Goal: Find specific page/section: Find specific page/section

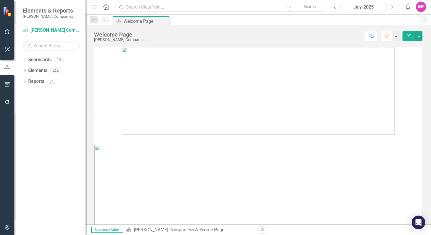
click at [148, 7] on input "text" at bounding box center [220, 7] width 210 height 10
paste input "ONRC03SS-228457 (ONR CODE 03 SUPPORT SERVICES (SEAPORT NXG))"
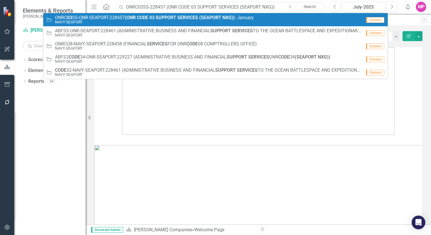
type input "ONRC03SS-228457 (ONR CODE 03 SUPPORT SERVICES (SEAPORT NXG))"
click at [160, 20] on small "NAVY-SEAPORT" at bounding box center [154, 22] width 199 height 4
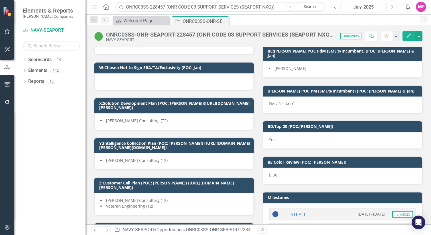
scroll to position [1295, 0]
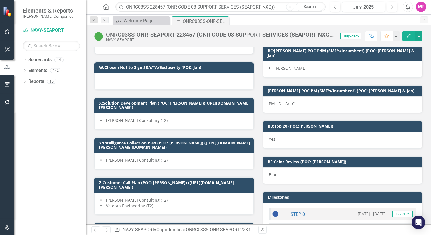
click at [292, 71] on span "[PERSON_NAME]" at bounding box center [290, 67] width 32 height 5
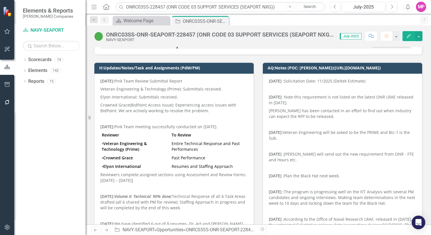
scroll to position [0, 0]
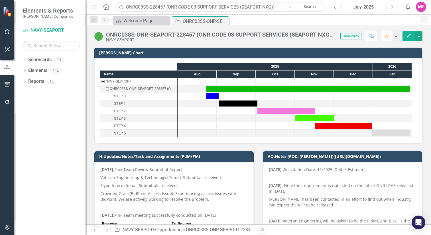
click at [286, 9] on div "Close Search" at bounding box center [305, 7] width 38 height 8
click at [290, 8] on icon "Close" at bounding box center [290, 6] width 3 height 3
click at [160, 7] on input "text" at bounding box center [220, 7] width 210 height 10
paste input "ONRC03SS-228457 (ONR CODE 03 SUPPORT SERVICES (SEAPORT NXG))"
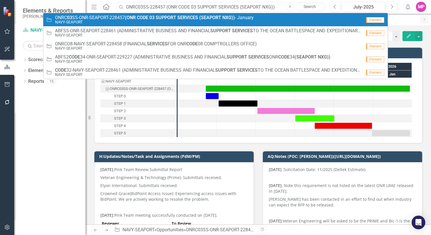
type input "ONRC03SS-228457 (ONR CODE 03 SUPPORT SERVICES (SEAPORT NXG))"
click at [162, 17] on strong "SUPPORT" at bounding box center [166, 17] width 21 height 5
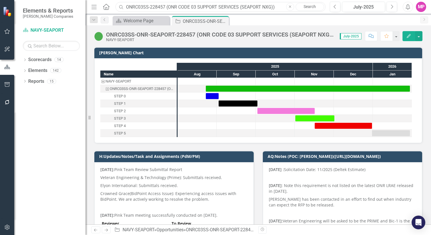
click at [276, 7] on input "ONRC03SS-228457 (ONR CODE 03 SUPPORT SERVICES (SEAPORT NXG))" at bounding box center [220, 7] width 210 height 10
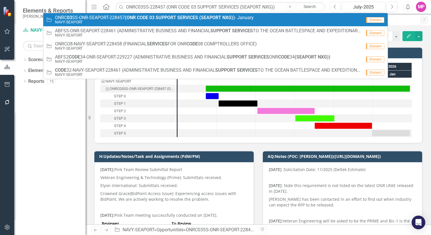
click at [251, 19] on span "ONRC 03 SS-ONR-SEAPORT-228457 (ONR CODE 03 SUPPORT SERVICES (SEAPORT NXG)) - Ja…" at bounding box center [154, 17] width 199 height 5
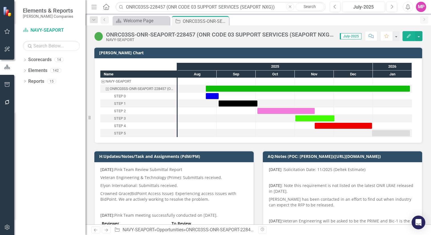
click at [290, 6] on icon "Close" at bounding box center [290, 6] width 3 height 3
click at [142, 9] on input "text" at bounding box center [220, 7] width 210 height 10
paste input "ONRC03SS-228457 (ONR CODE 03 SUPPORT SERVICES (SEAPORT NXG))"
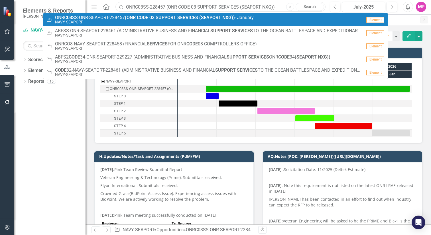
type input "ONRC03SS-228457 (ONR CODE 03 SUPPORT SERVICES (SEAPORT NXG))"
click at [151, 18] on strong "03" at bounding box center [151, 17] width 5 height 5
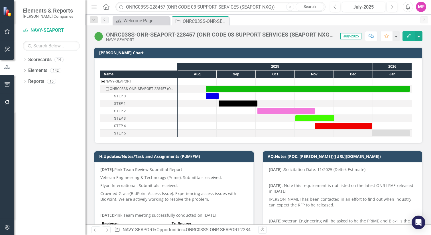
click at [307, 8] on link "Search" at bounding box center [310, 7] width 29 height 8
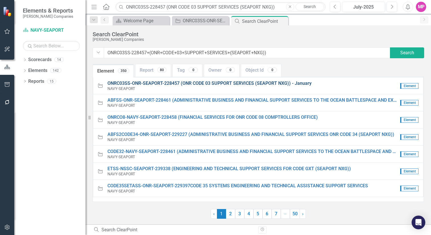
click at [234, 85] on span "ONRC03SS-ONR-SEAPORT-228457 (ONR CODE 03 SUPPORT SERVICES (SEAPORT NXG)) - Janu…" at bounding box center [209, 82] width 204 height 5
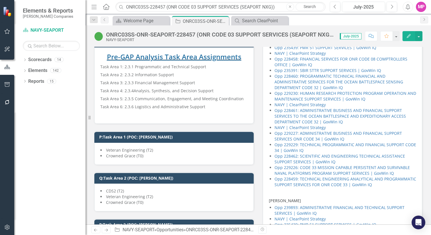
scroll to position [890, 0]
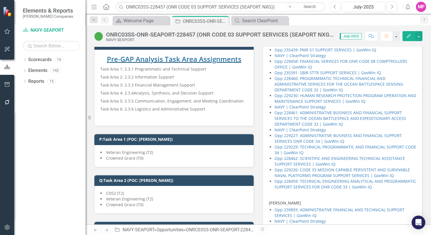
click at [289, 5] on icon "Close" at bounding box center [290, 6] width 3 height 3
click at [160, 9] on input "text" at bounding box center [220, 7] width 210 height 10
paste input "ONRC03SS-228457 (ONR CODE 03 SUPPORT SERVICES (SEAPORT NXG))"
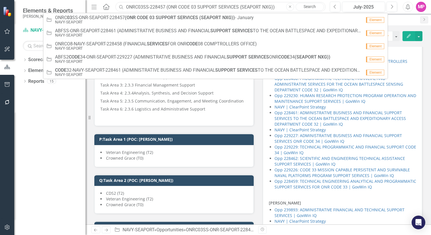
type input "ONRC03SS-228457 (ONR CODE 03 SUPPORT SERVICES (SEAPORT NXG))"
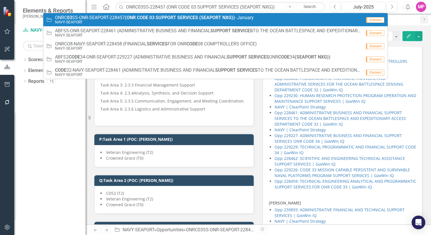
click at [290, 7] on icon "button" at bounding box center [290, 6] width 2 height 2
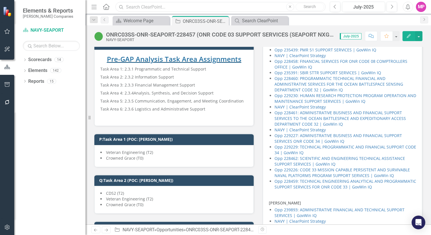
click at [181, 6] on input "text" at bounding box center [220, 7] width 210 height 10
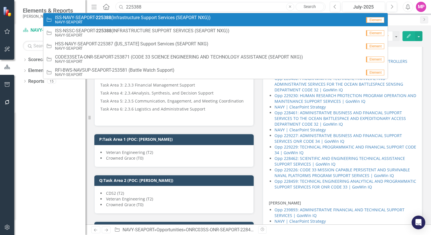
type input "225388"
click at [163, 14] on link "Opportunity ISS-NAVY-SEAPORT- 225388 (Infrastructure Support Services (SEAPORT …" at bounding box center [215, 19] width 344 height 13
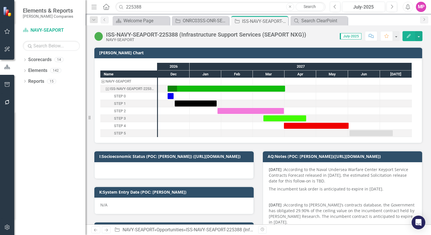
checkbox input "true"
drag, startPoint x: 151, startPoint y: 7, endPoint x: 106, endPoint y: 7, distance: 45.3
click at [106, 7] on div "Menu Home Search 225388 Close Search" at bounding box center [207, 6] width 234 height 11
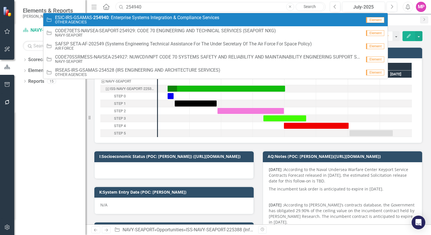
type input "254940"
click at [93, 18] on strong "254940" at bounding box center [100, 17] width 15 height 5
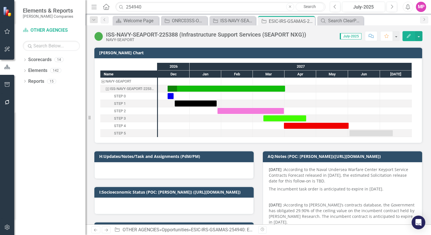
checkbox input "true"
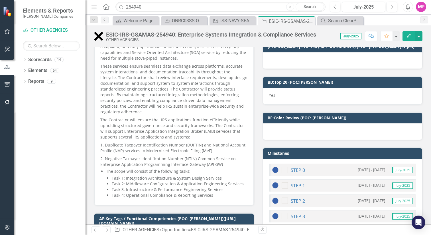
scroll to position [1213, 0]
